Goal: Task Accomplishment & Management: Complete application form

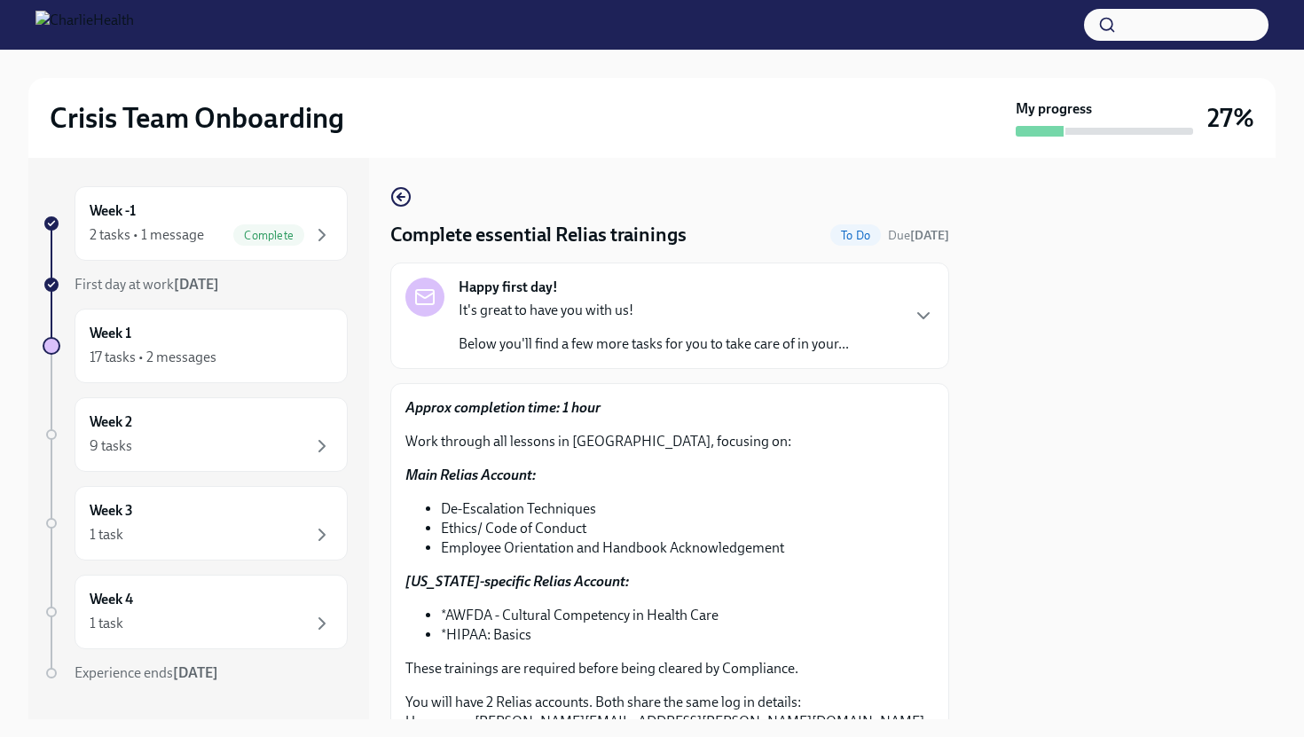
scroll to position [305, 0]
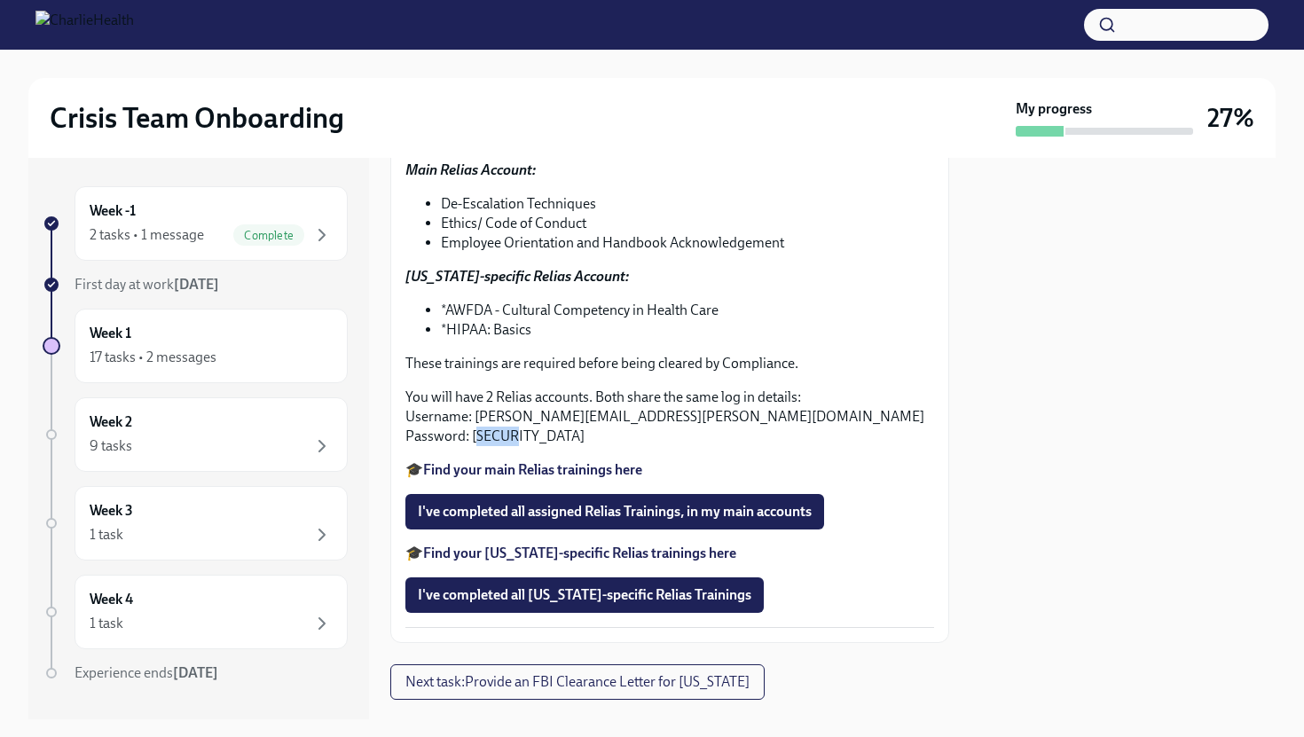
click at [1156, 25] on button "button" at bounding box center [1176, 25] width 184 height 32
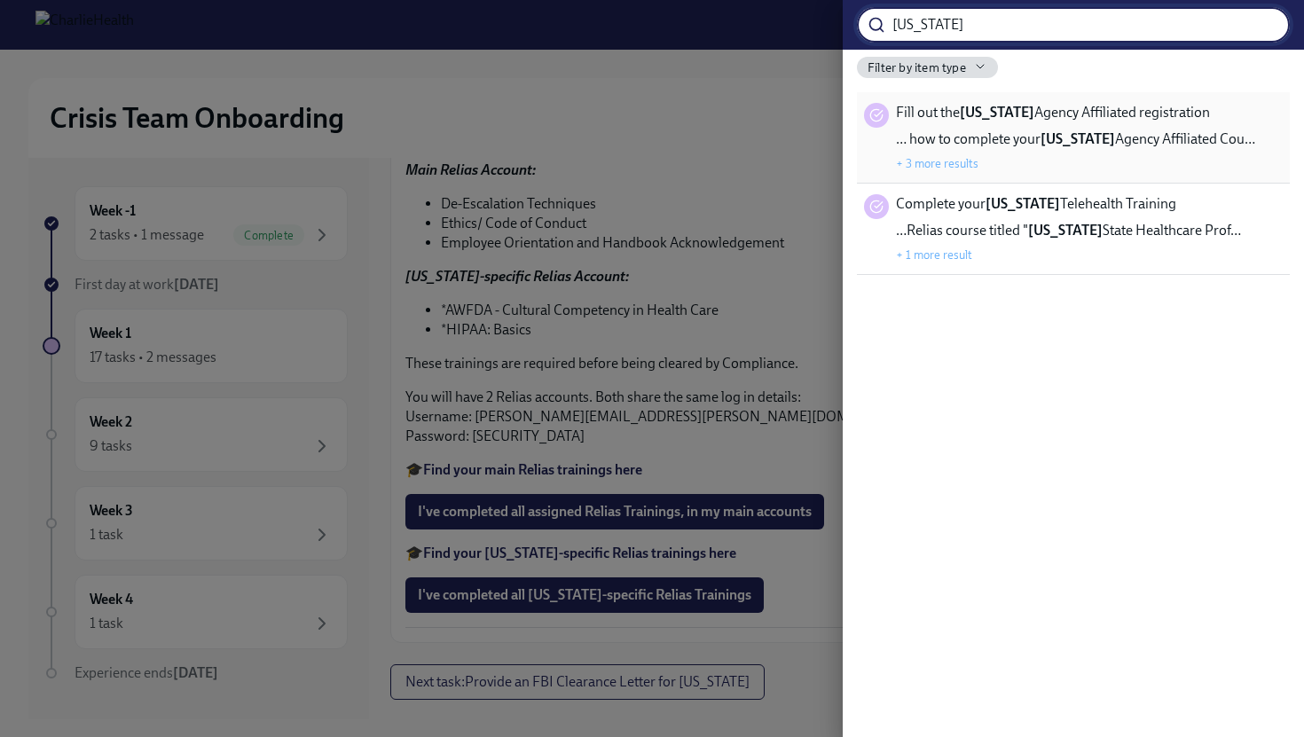
type input "[US_STATE]"
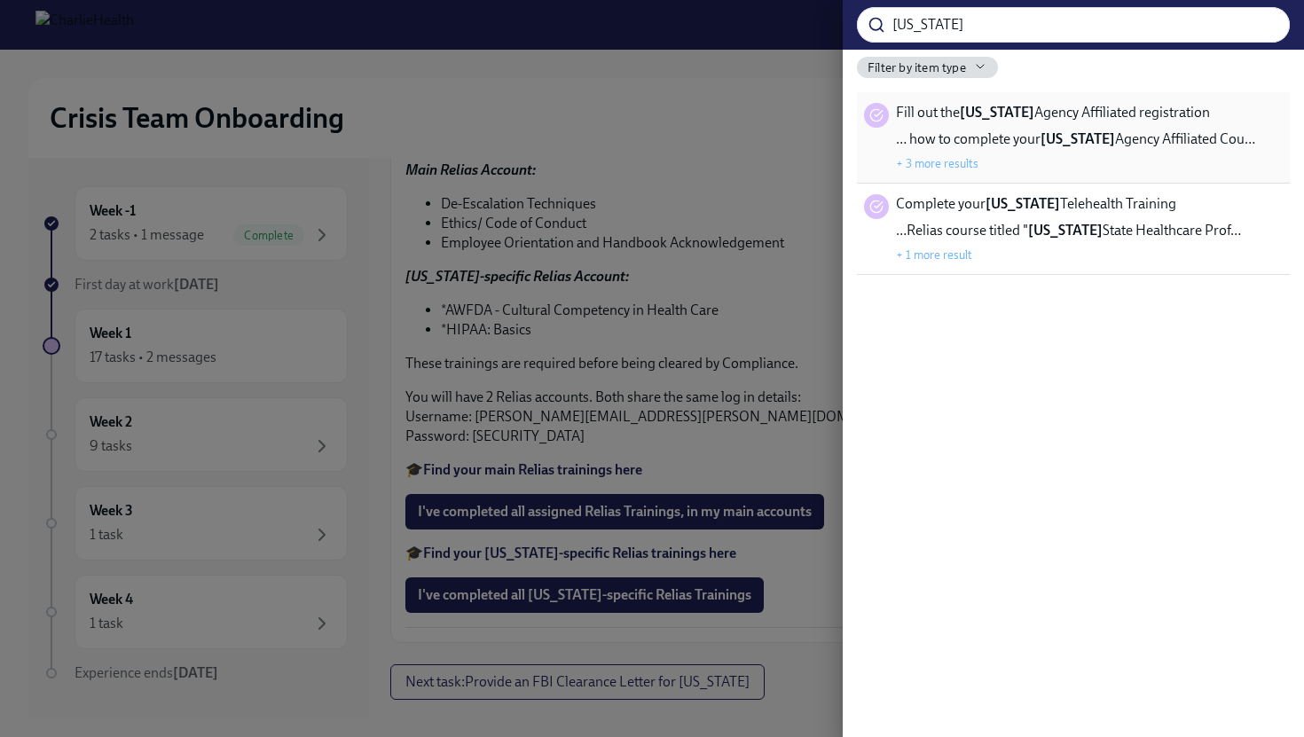
click at [1188, 114] on span "Fill out the [US_STATE] Agency Affiliated registration" at bounding box center [1053, 113] width 314 height 20
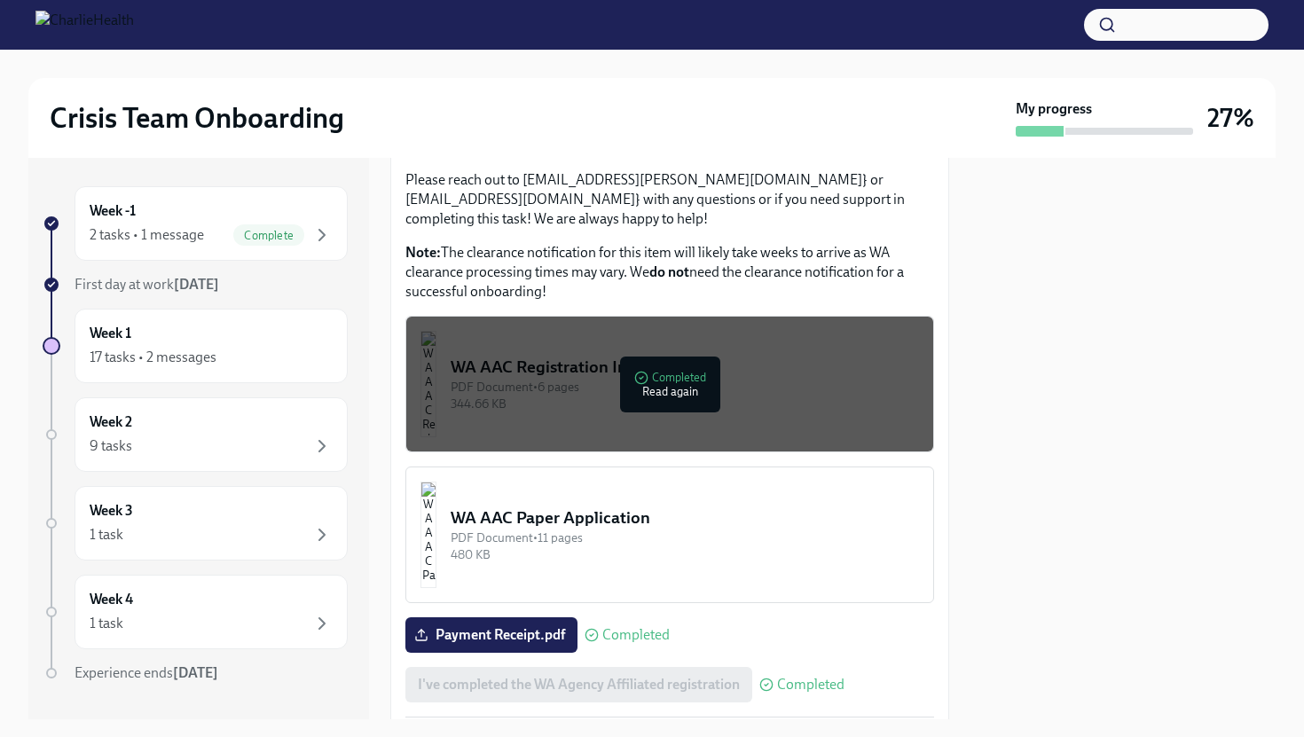
scroll to position [962, 0]
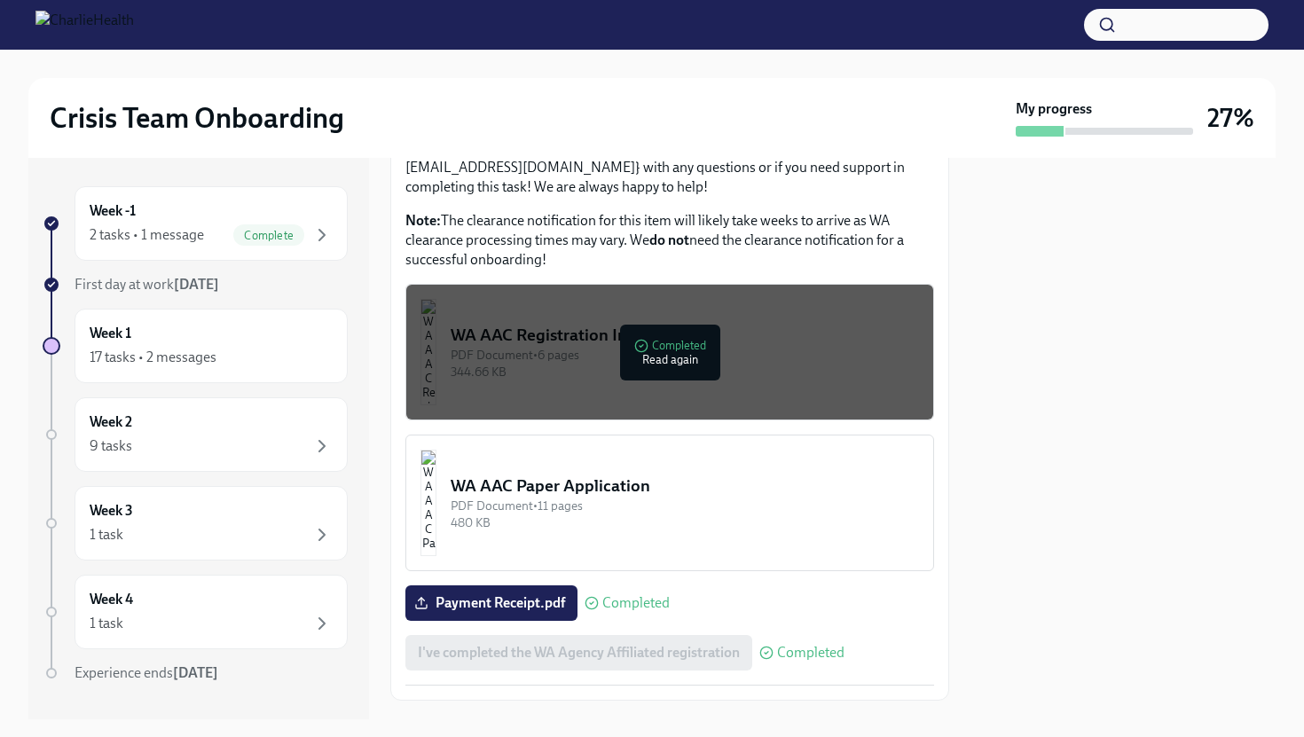
click at [578, 474] on div "WA AAC Paper Application" at bounding box center [685, 485] width 468 height 23
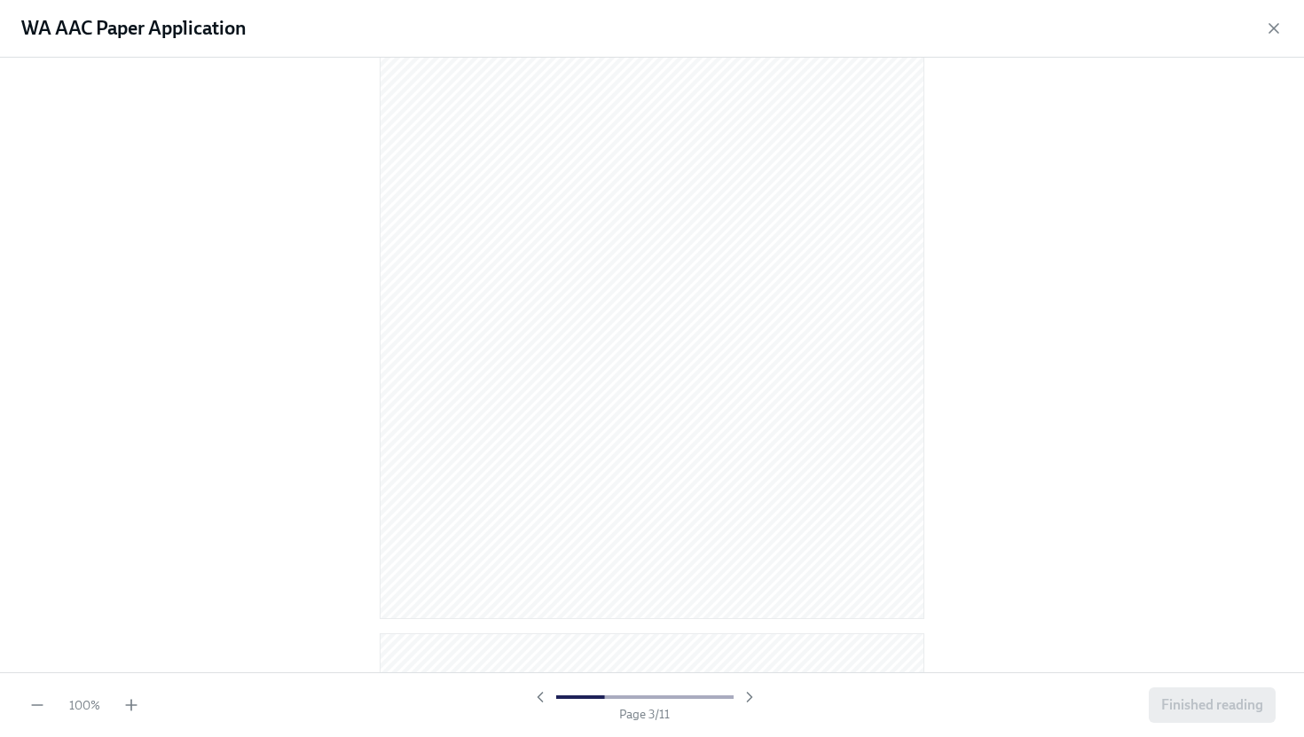
scroll to position [796, 0]
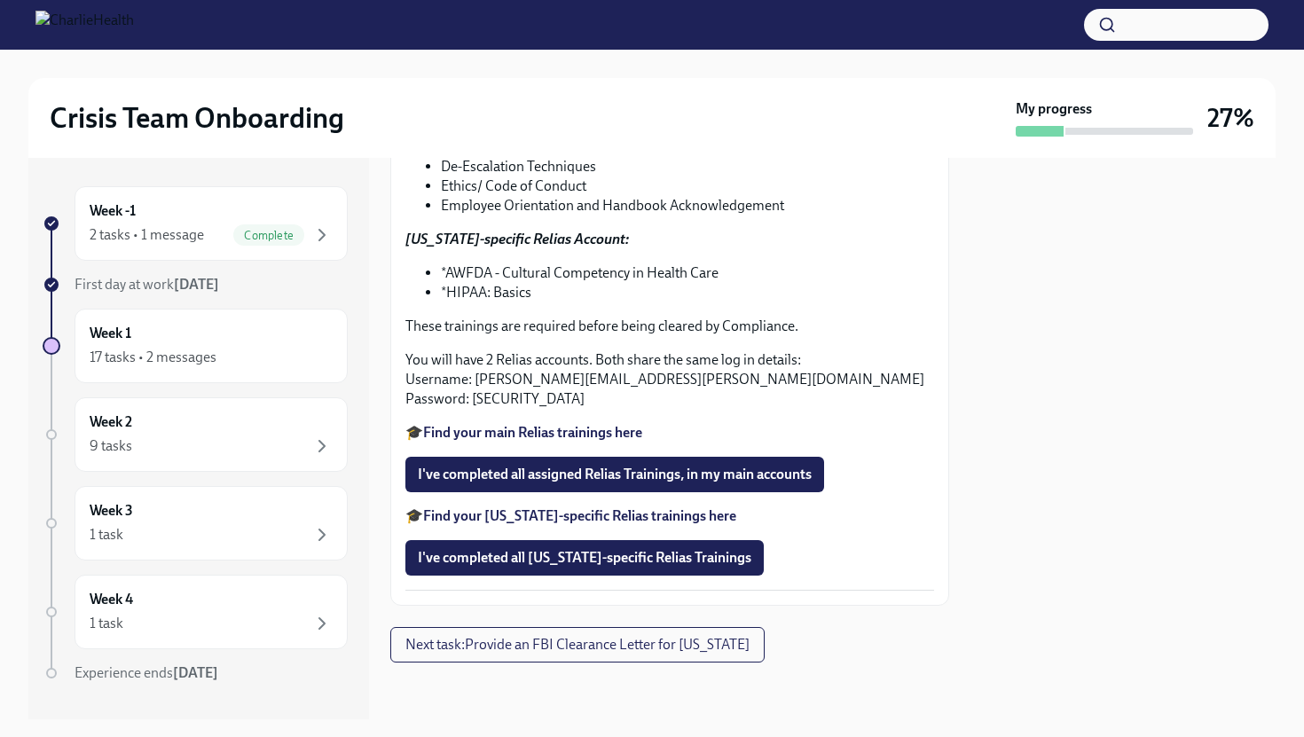
scroll to position [342, 0]
click at [1150, 11] on button "button" at bounding box center [1176, 25] width 184 height 32
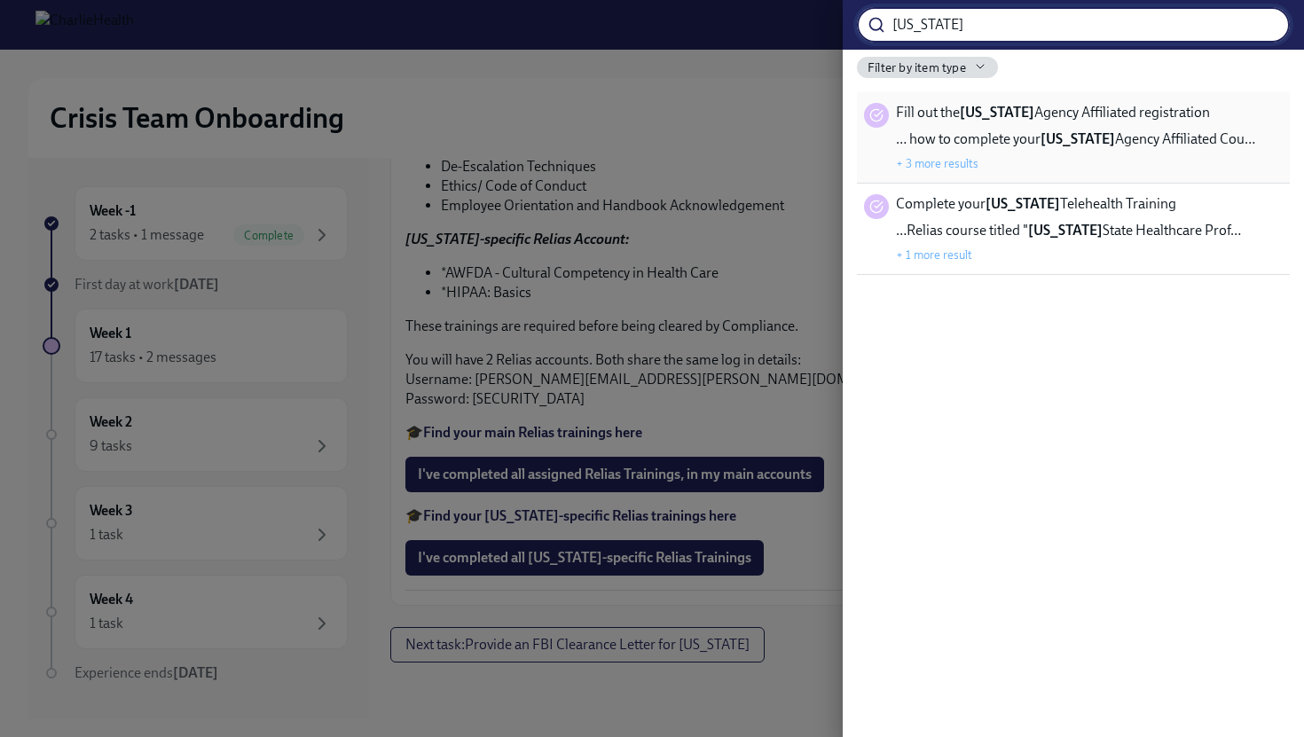
click at [1095, 154] on div "… how to complete your [US_STATE] Agency Affiliated Cou… + 3 more results" at bounding box center [1075, 150] width 359 height 43
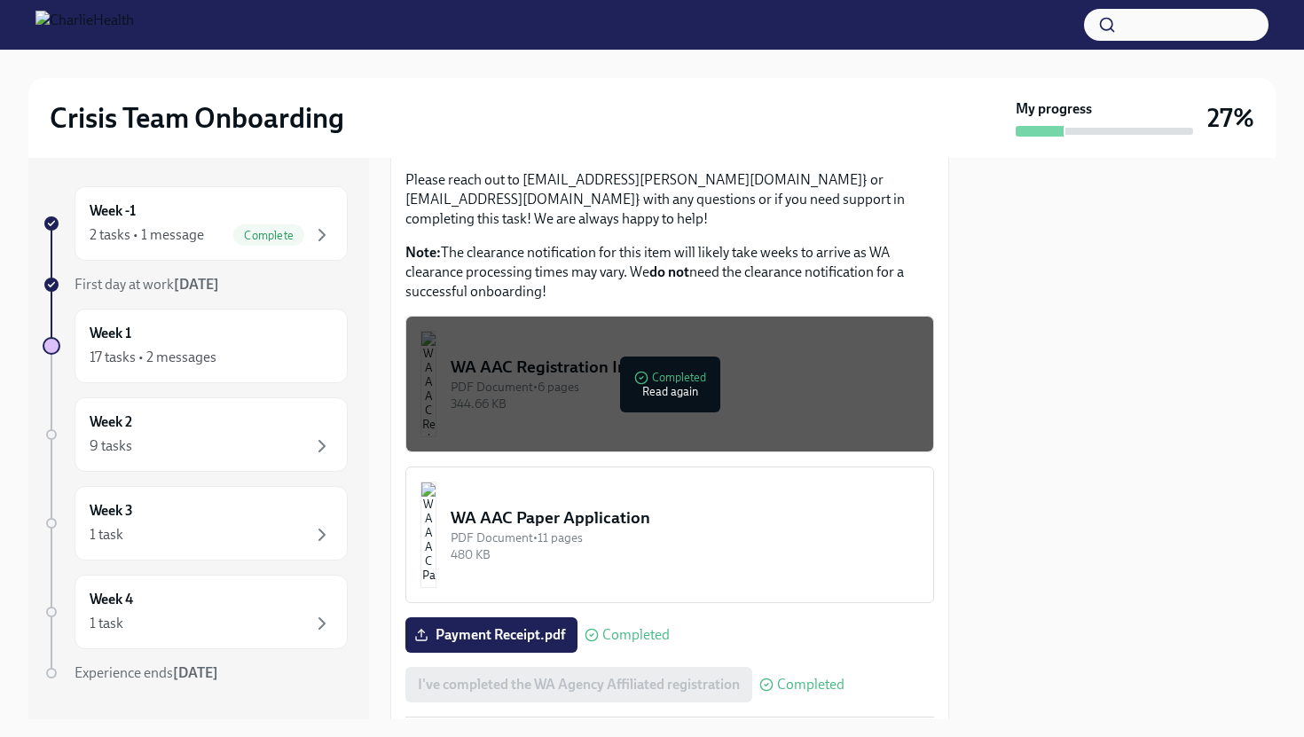
scroll to position [931, 0]
click at [790, 378] on div "PDF Document • 6 pages" at bounding box center [685, 386] width 468 height 17
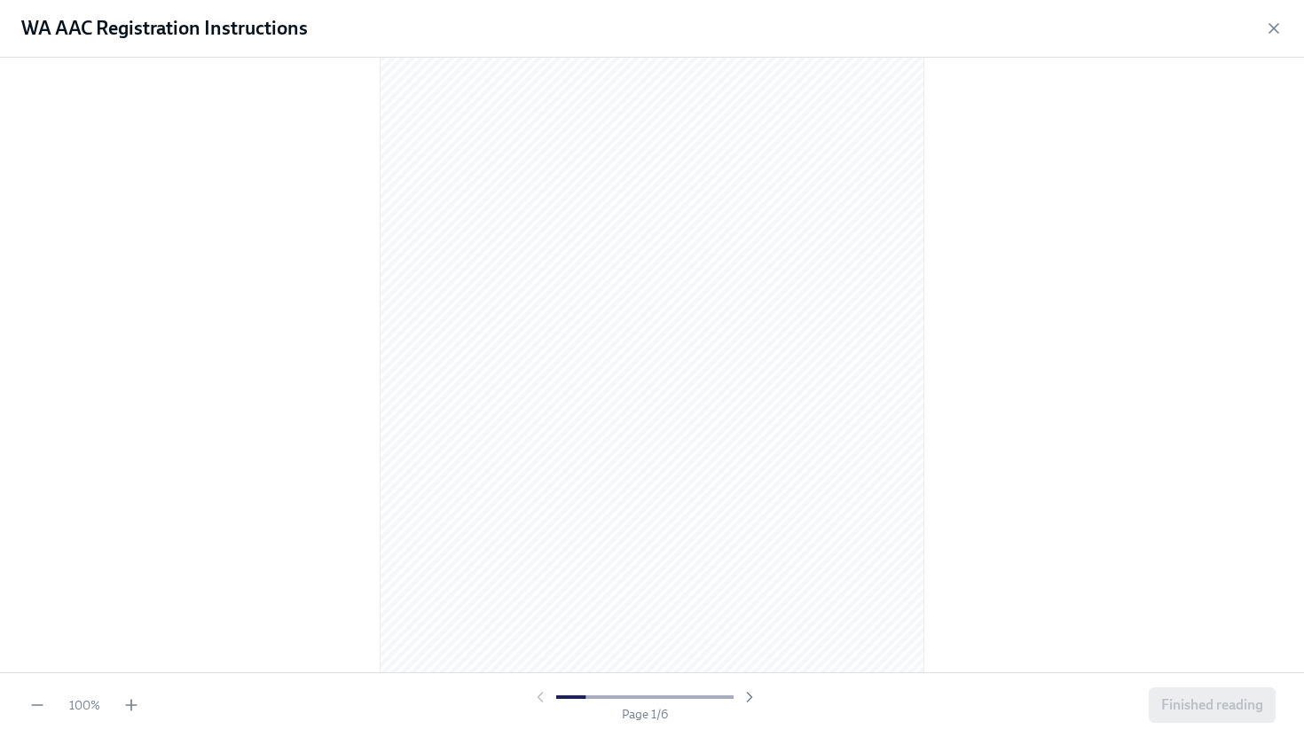
scroll to position [80, 0]
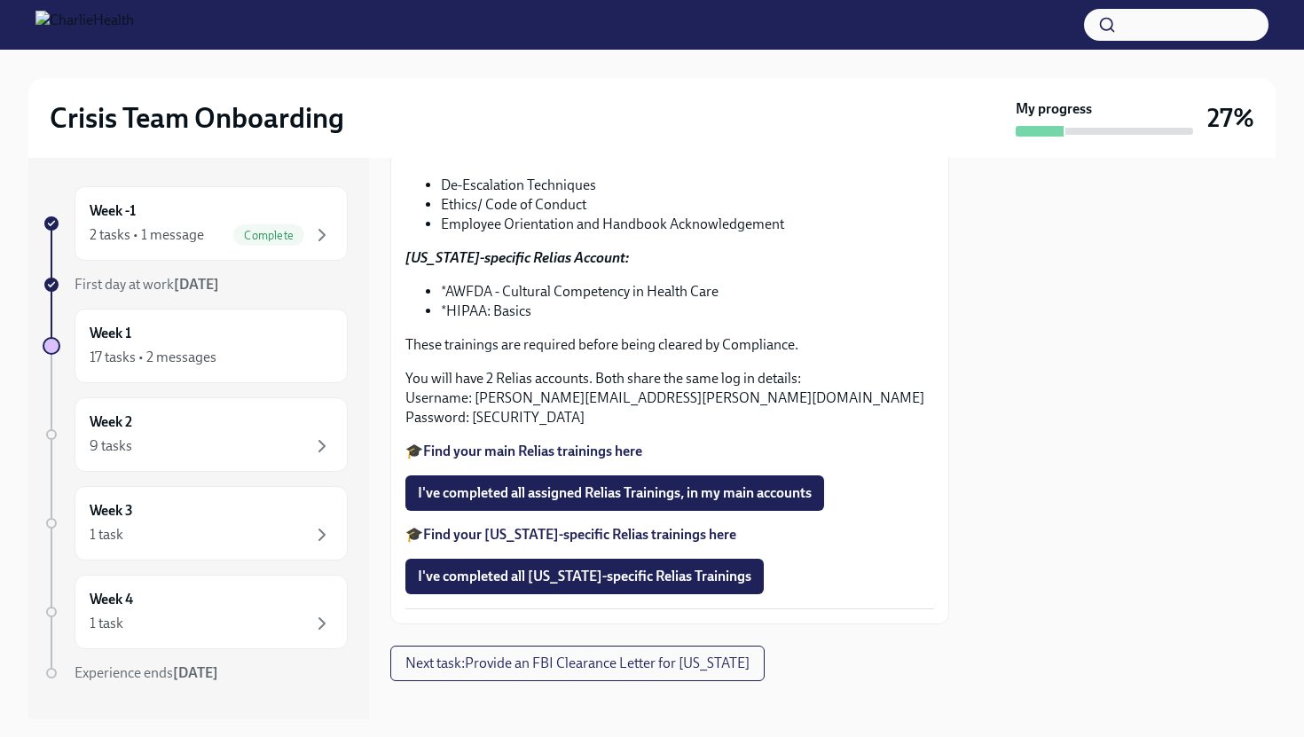
scroll to position [342, 0]
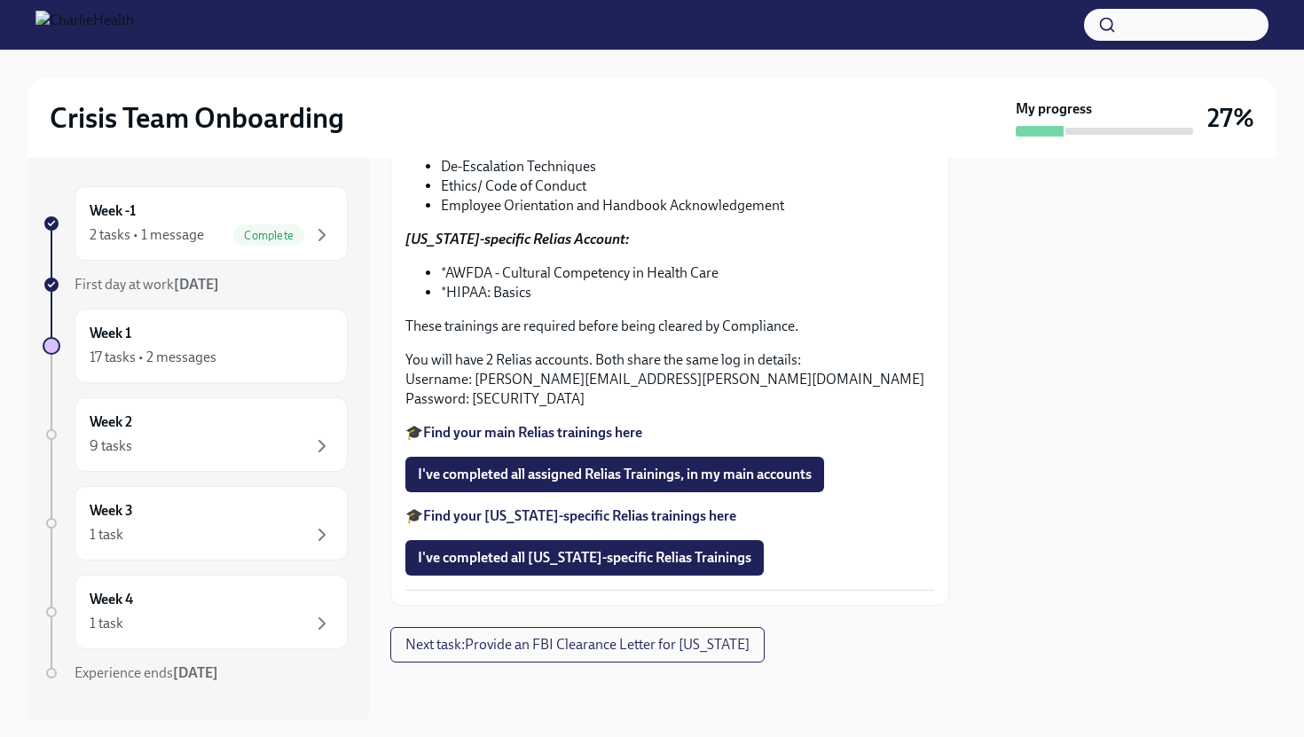
click at [645, 178] on li "Ethics/ Code of Conduct" at bounding box center [687, 186] width 493 height 20
click at [1204, 18] on button "button" at bounding box center [1176, 25] width 184 height 32
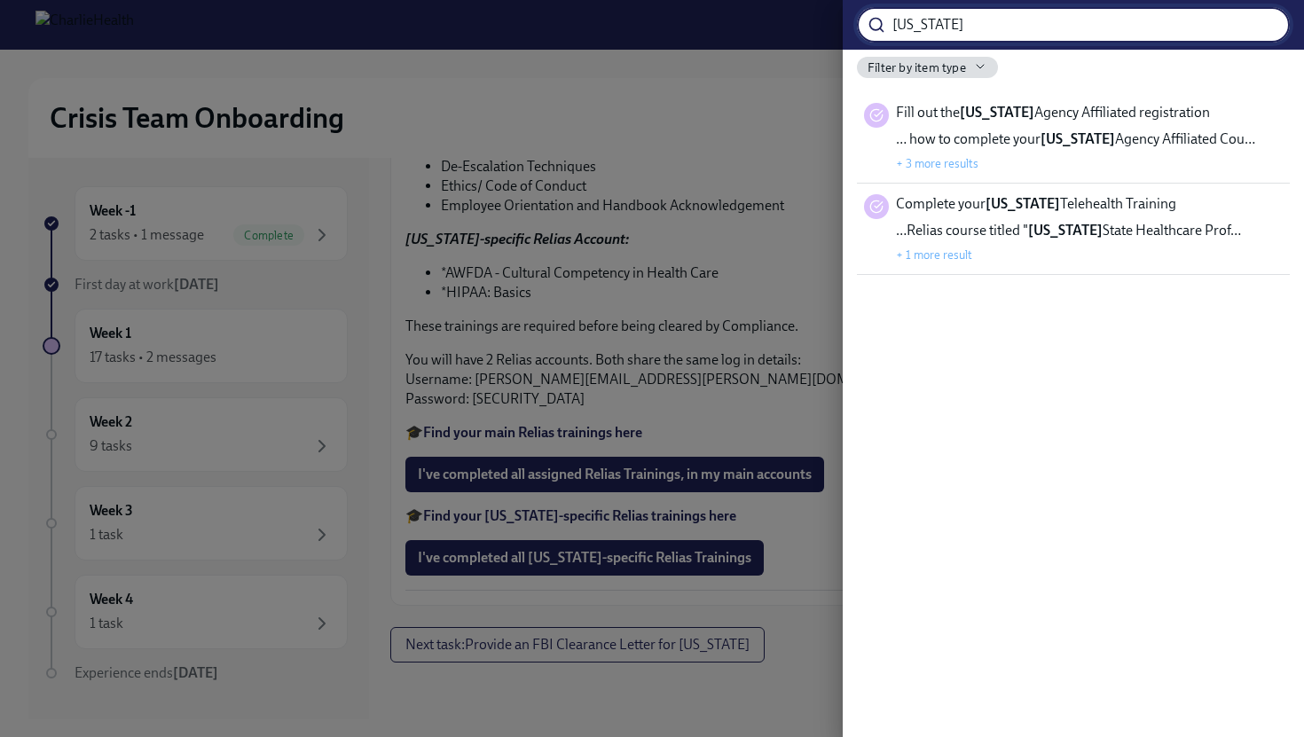
click at [1193, 27] on input "[US_STATE]" at bounding box center [1090, 24] width 397 height 35
type input "[US_STATE]"
click at [1093, 228] on strong "[US_STATE]" at bounding box center [1065, 230] width 74 height 17
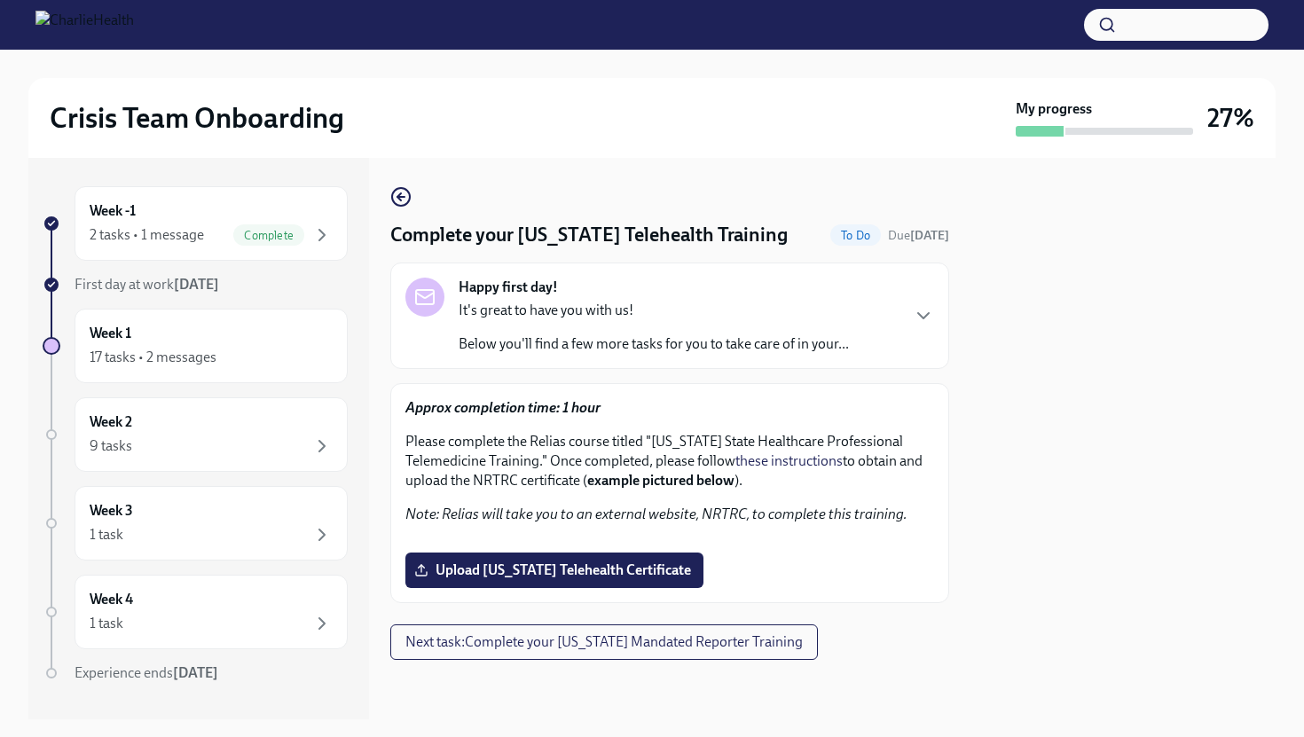
scroll to position [306, 0]
click at [627, 575] on span "Upload [US_STATE] Telehealth Certificate" at bounding box center [554, 570] width 273 height 18
click at [0, 0] on input "Upload [US_STATE] Telehealth Certificate" at bounding box center [0, 0] width 0 height 0
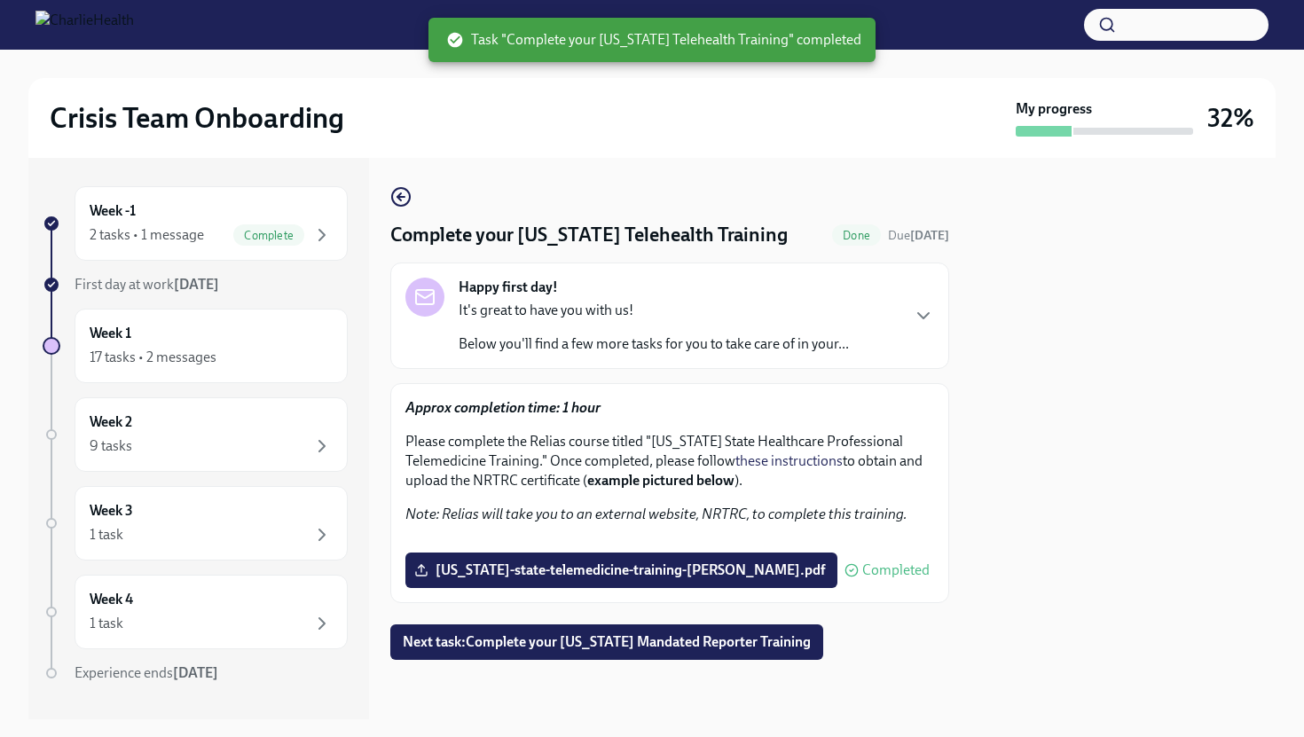
scroll to position [0, 0]
click at [397, 195] on icon "button" at bounding box center [399, 196] width 4 height 7
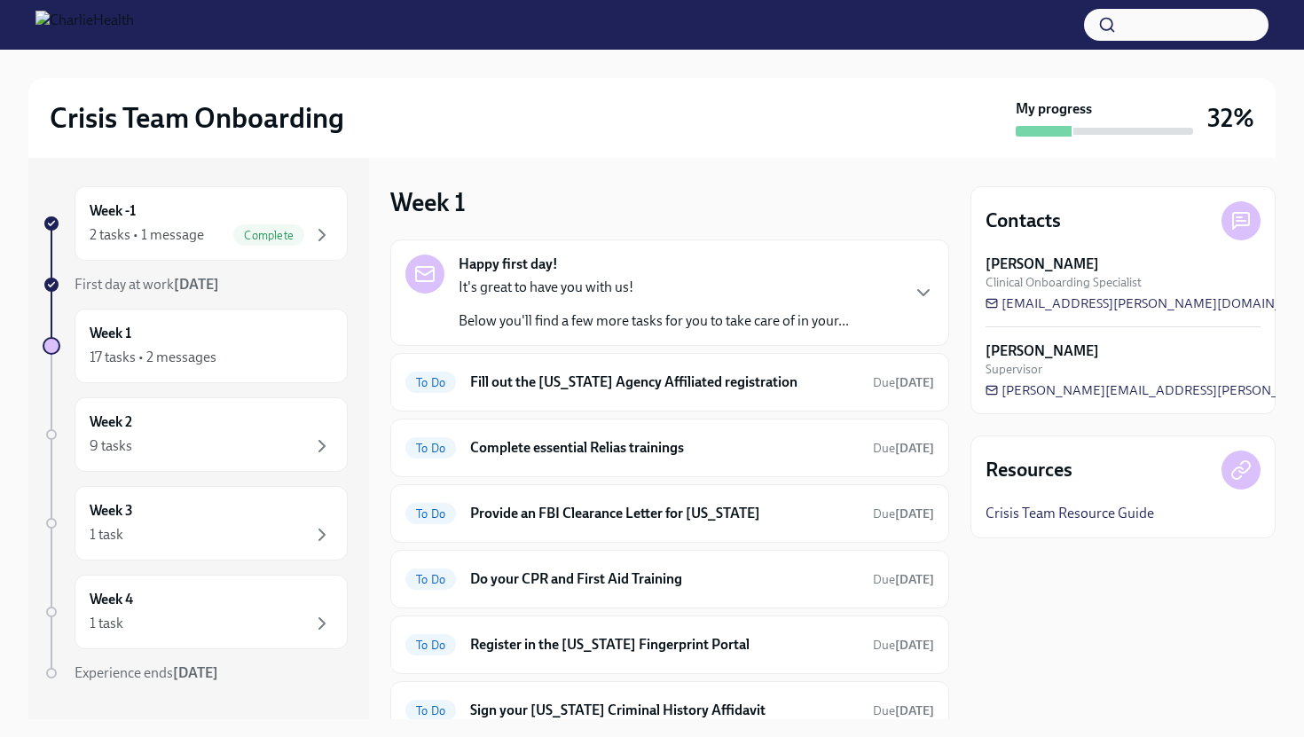
click at [717, 278] on p "It's great to have you with us!" at bounding box center [654, 288] width 390 height 20
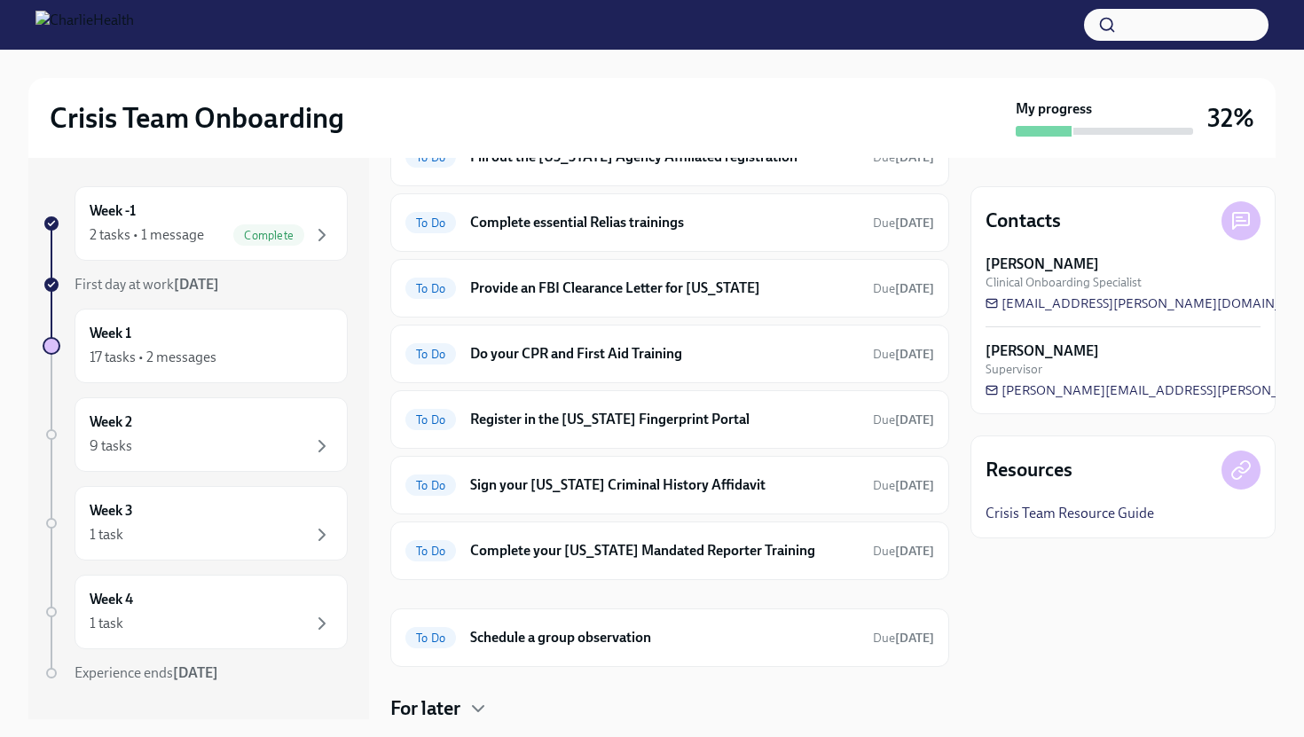
scroll to position [545, 0]
click at [710, 173] on div "To Do Fill out the [US_STATE] Agency Affiliated registration Due [DATE]" at bounding box center [669, 159] width 529 height 28
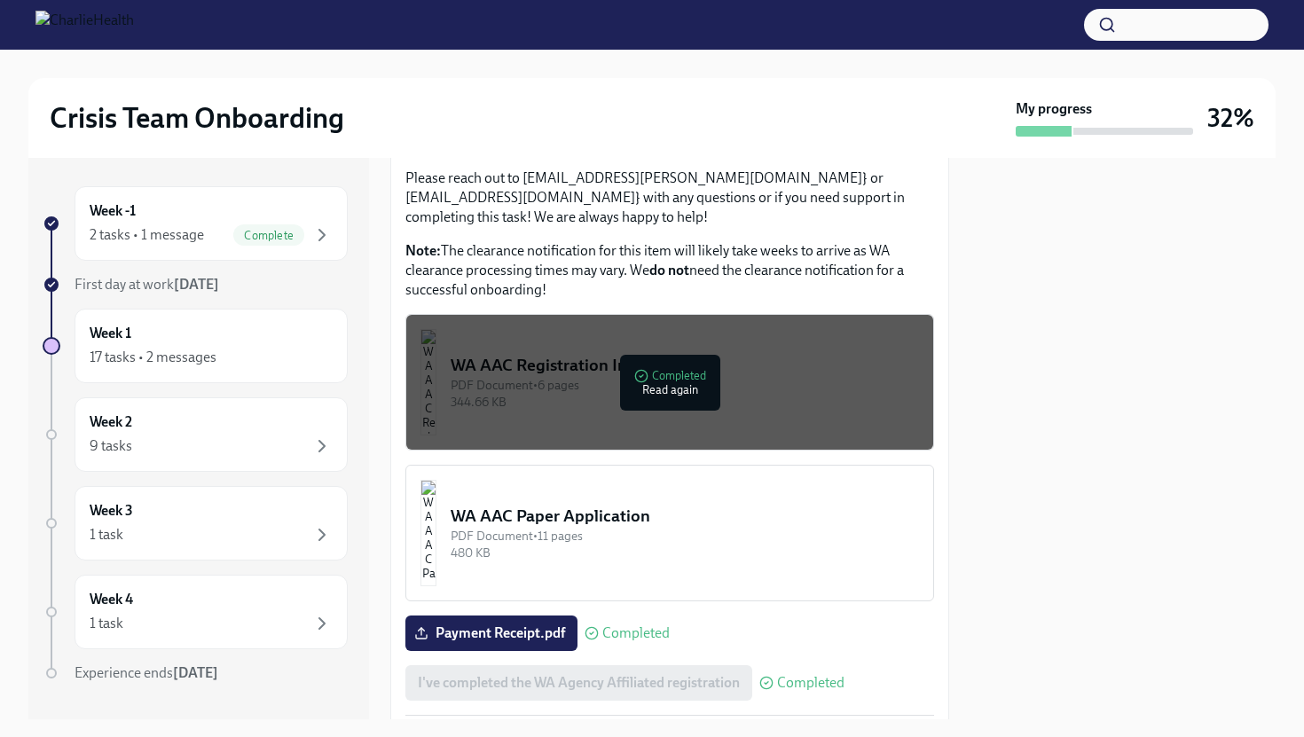
scroll to position [1038, 0]
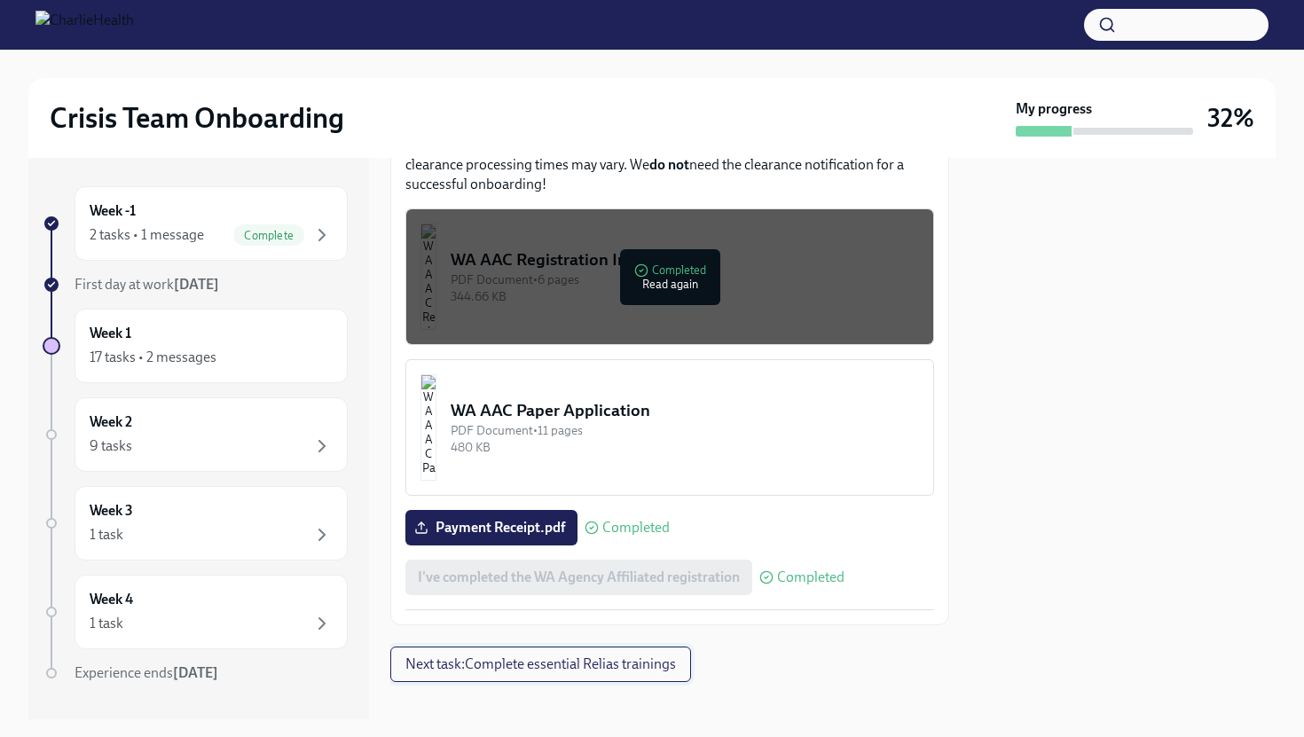
click at [612, 655] on span "Next task : Complete essential Relias trainings" at bounding box center [540, 664] width 270 height 18
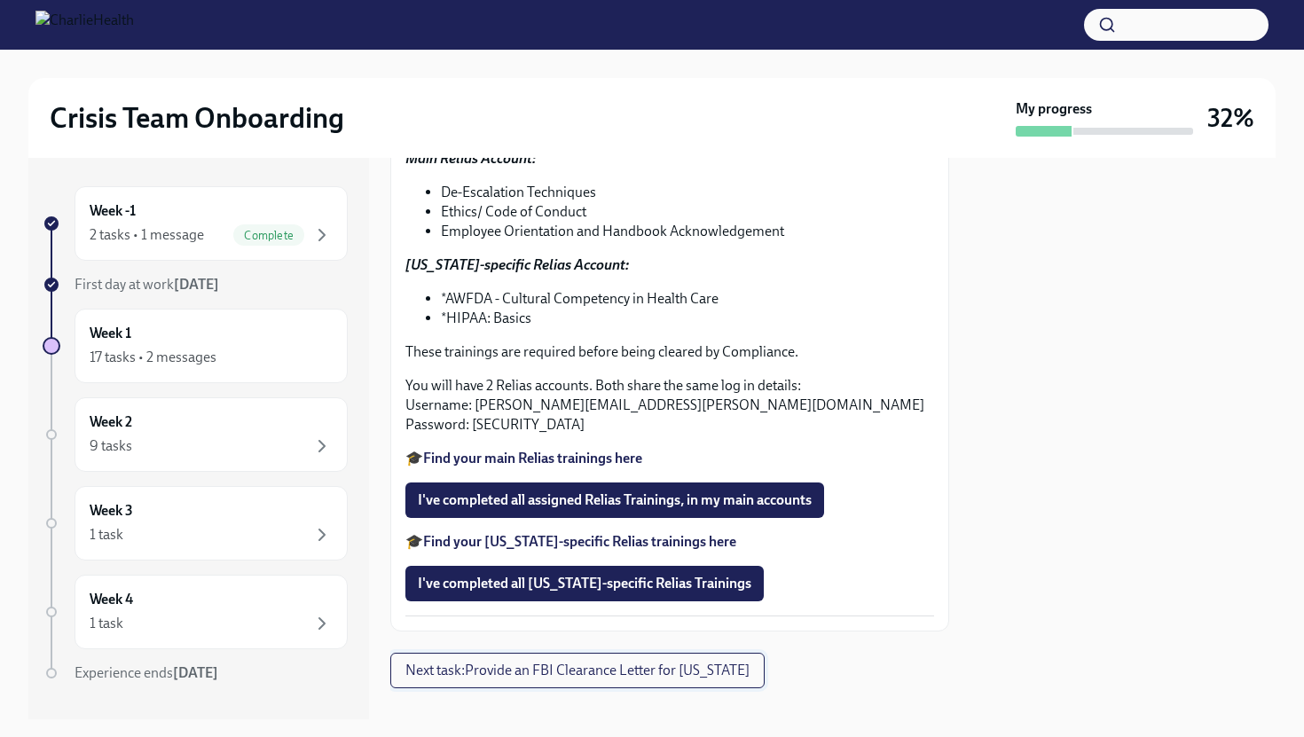
scroll to position [342, 0]
